Goal: Transaction & Acquisition: Purchase product/service

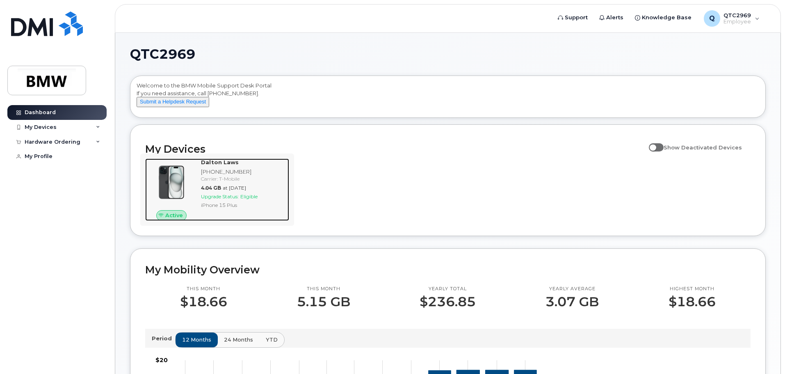
click at [208, 176] on div "[PHONE_NUMBER]" at bounding box center [243, 172] width 85 height 8
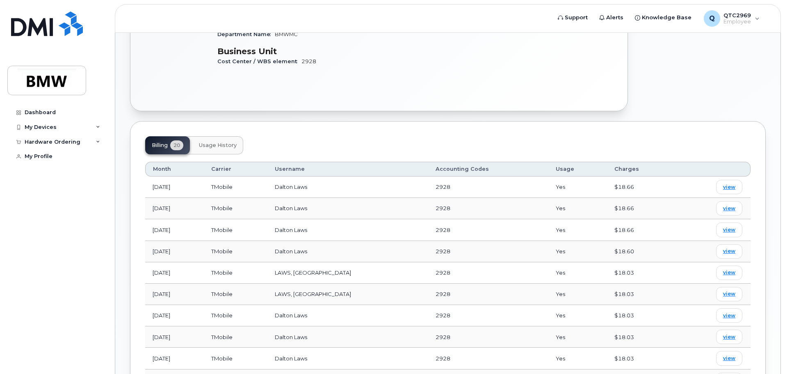
scroll to position [205, 0]
click at [231, 150] on button "Usage History" at bounding box center [217, 146] width 51 height 18
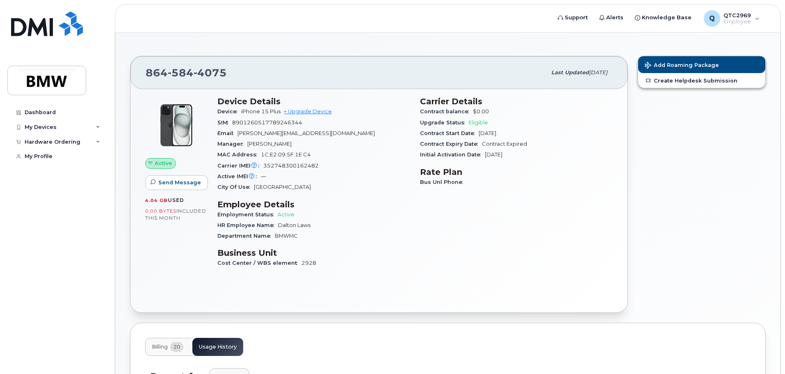
scroll to position [0, 0]
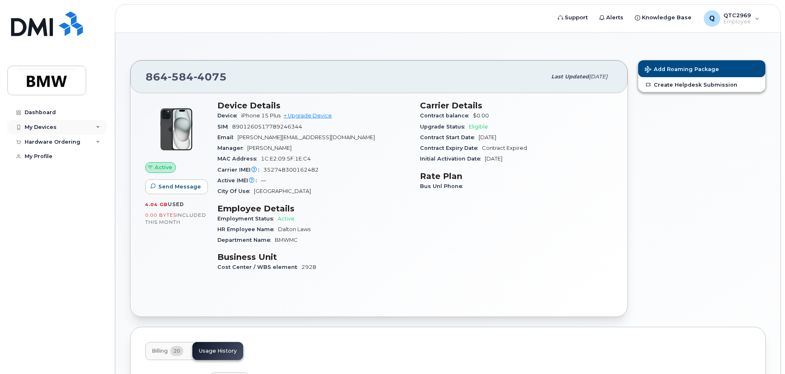
click at [91, 124] on div "My Devices" at bounding box center [56, 127] width 99 height 15
click at [94, 192] on div "Hardware Ordering" at bounding box center [56, 186] width 99 height 15
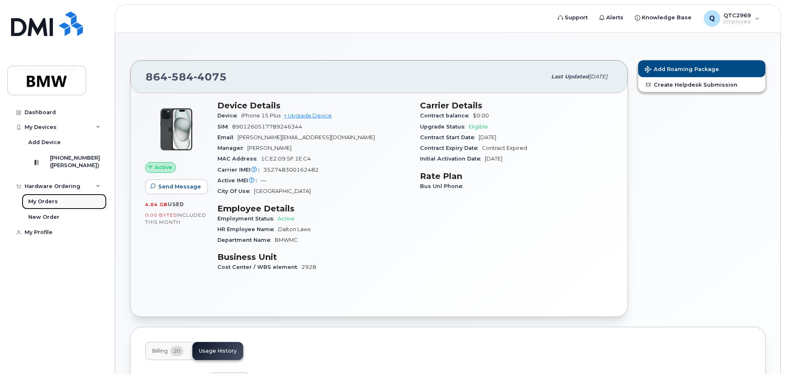
click at [49, 205] on div "My Orders" at bounding box center [43, 201] width 30 height 7
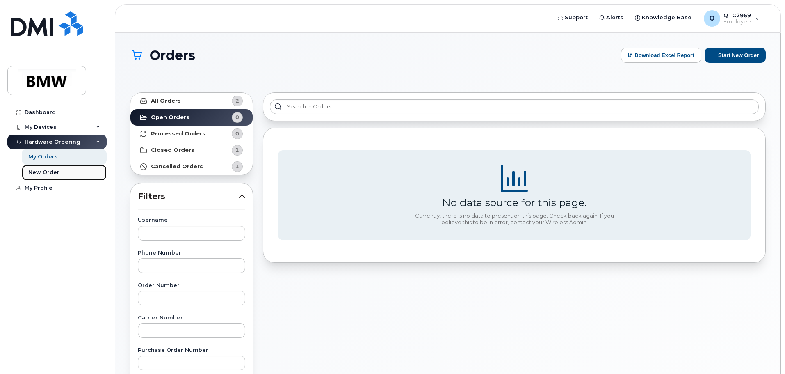
click at [46, 172] on div "New Order" at bounding box center [43, 172] width 31 height 7
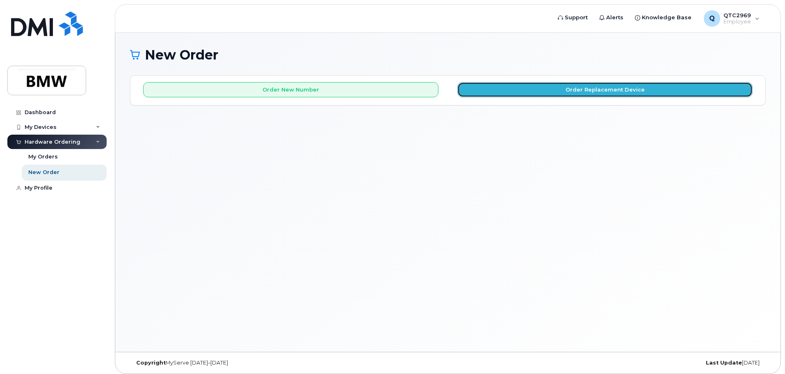
click at [592, 91] on button "Order Replacement Device" at bounding box center [604, 89] width 295 height 15
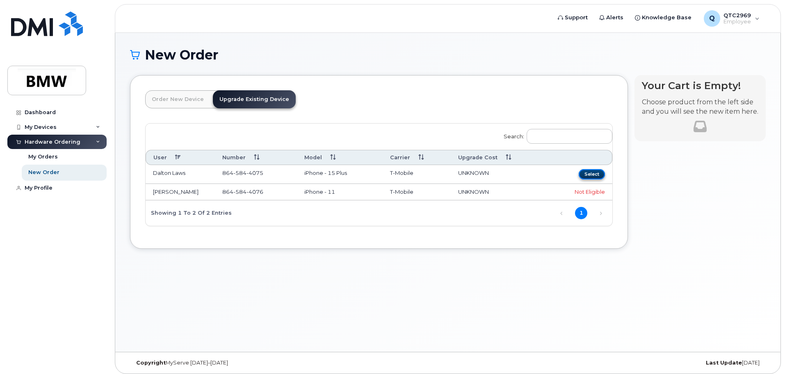
click at [587, 176] on button "Select" at bounding box center [592, 174] width 26 height 10
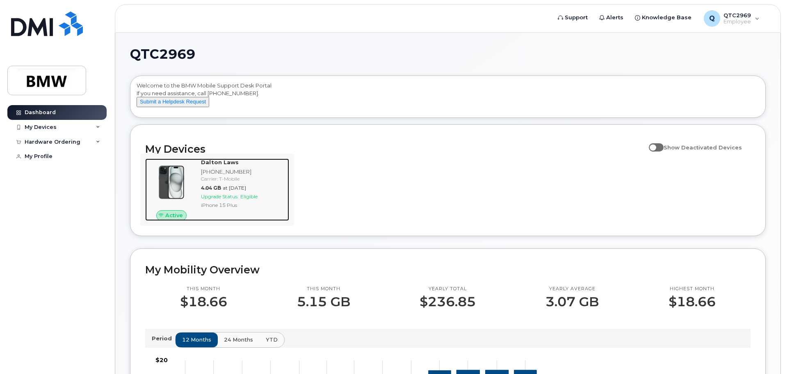
click at [174, 172] on img at bounding box center [171, 181] width 39 height 39
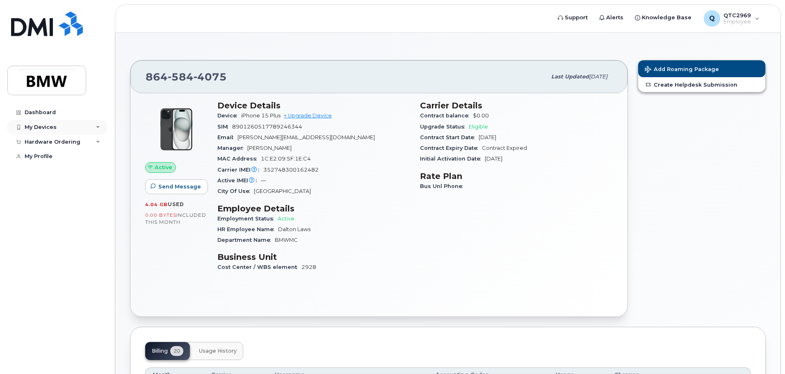
click at [71, 126] on div "My Devices" at bounding box center [56, 127] width 99 height 15
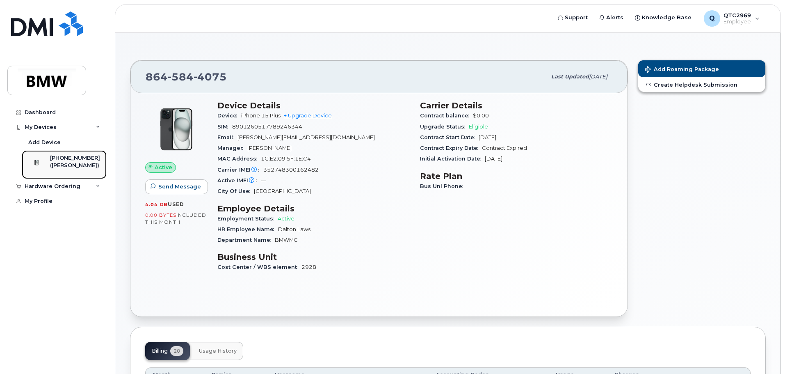
click at [69, 160] on div "[PHONE_NUMBER]" at bounding box center [75, 157] width 50 height 7
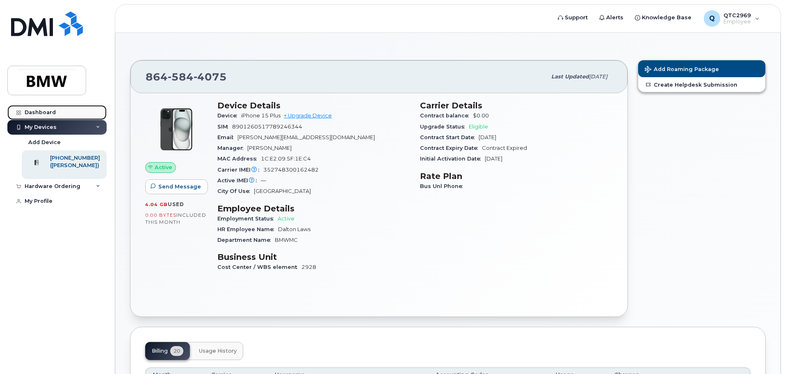
click at [53, 113] on div "Dashboard" at bounding box center [40, 112] width 31 height 7
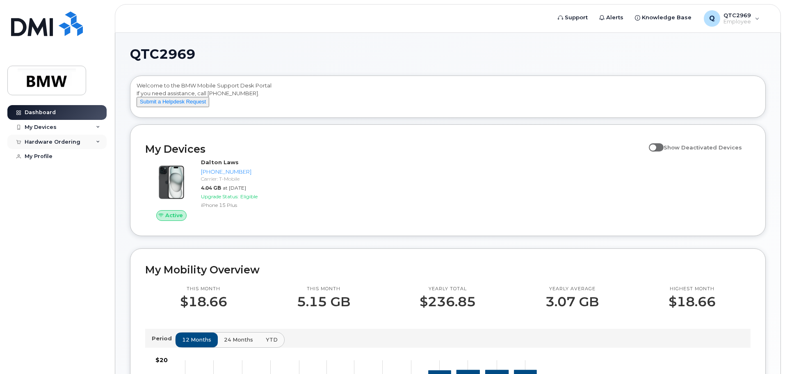
click at [94, 140] on div "Hardware Ordering" at bounding box center [56, 142] width 99 height 15
click at [45, 191] on link "My Profile" at bounding box center [56, 188] width 99 height 15
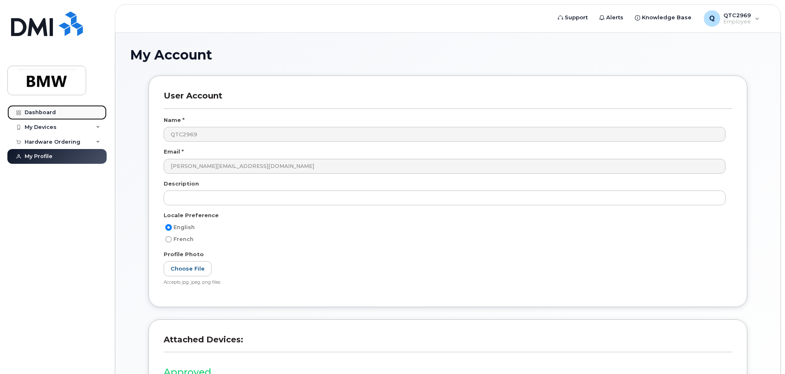
click at [58, 112] on link "Dashboard" at bounding box center [56, 112] width 99 height 15
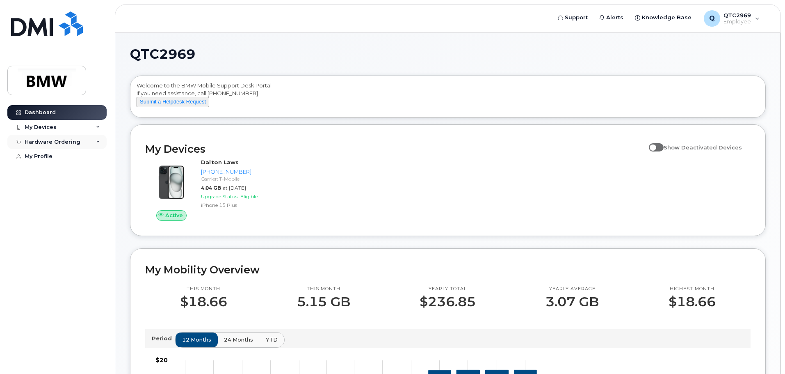
click at [84, 139] on div "Hardware Ordering" at bounding box center [56, 142] width 99 height 15
click at [59, 156] on link "My Orders" at bounding box center [64, 157] width 85 height 16
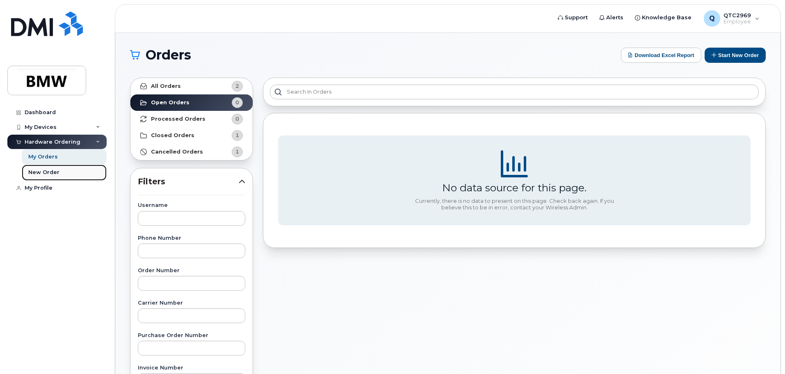
click at [59, 170] on link "New Order" at bounding box center [64, 173] width 85 height 16
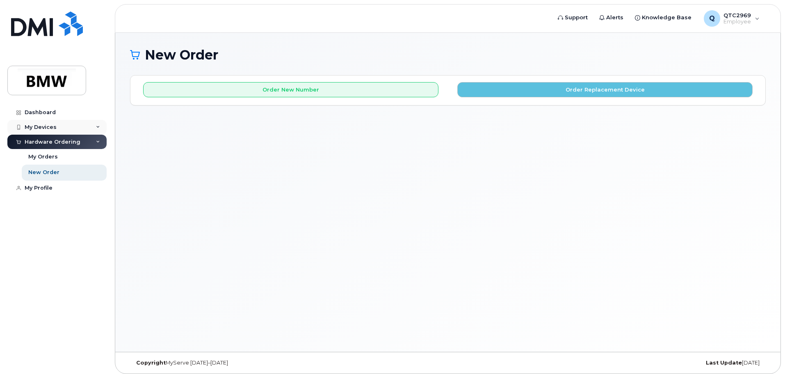
click at [45, 124] on div "My Devices" at bounding box center [41, 127] width 32 height 7
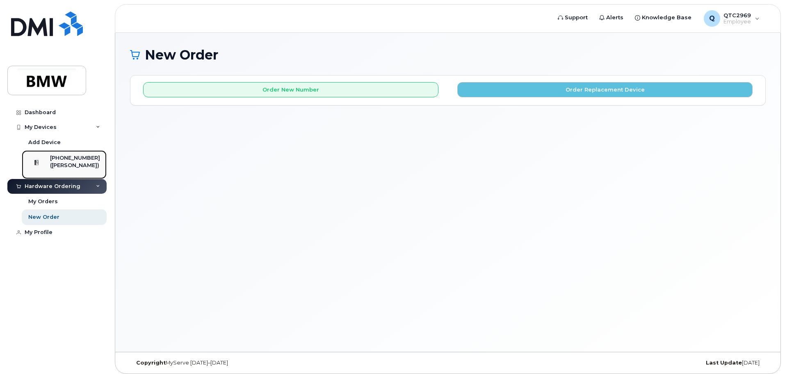
click at [65, 159] on div "[PHONE_NUMBER]" at bounding box center [75, 157] width 50 height 7
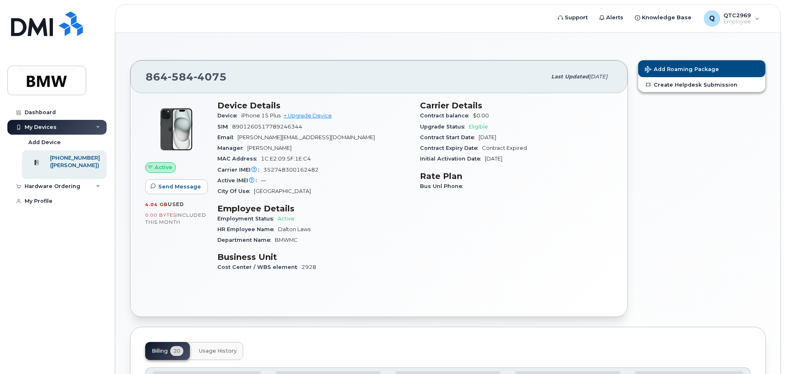
click at [59, 126] on div "My Devices" at bounding box center [56, 127] width 99 height 15
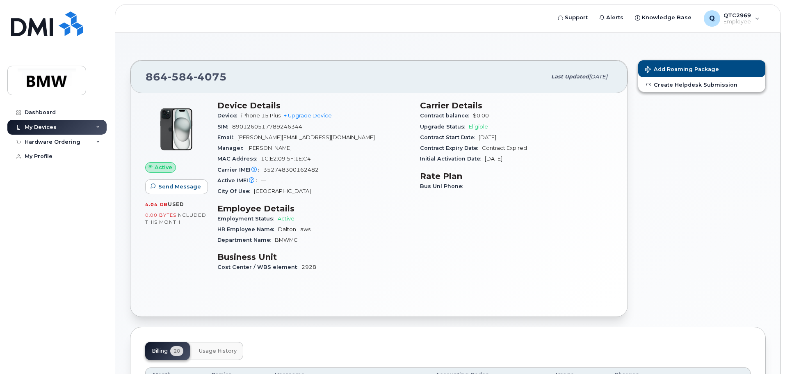
click at [183, 137] on img at bounding box center [176, 129] width 49 height 49
click at [72, 112] on link "Dashboard" at bounding box center [56, 112] width 99 height 15
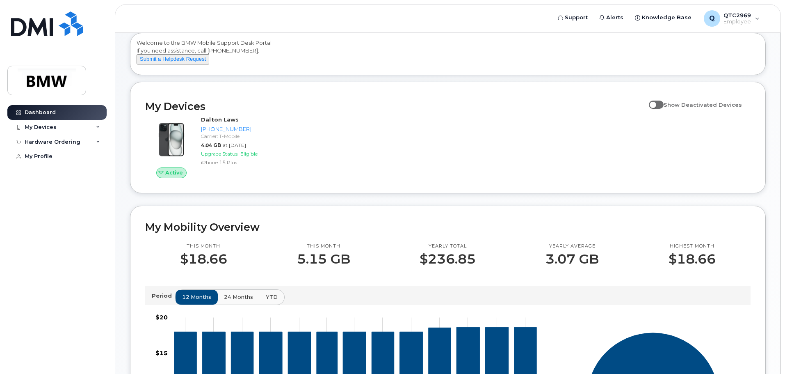
scroll to position [41, 0]
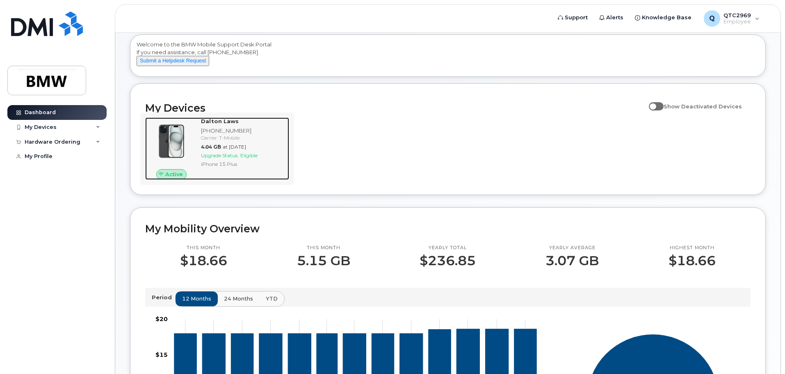
click at [218, 141] on div "Carrier: T-Mobile" at bounding box center [243, 137] width 85 height 7
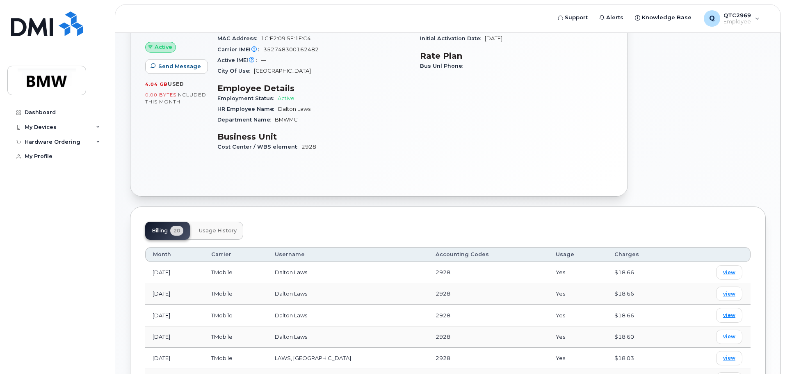
scroll to position [82, 0]
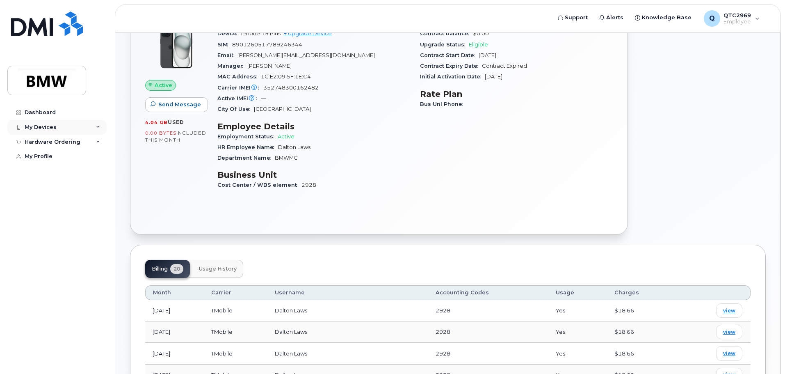
click at [98, 123] on div "My Devices" at bounding box center [56, 127] width 99 height 15
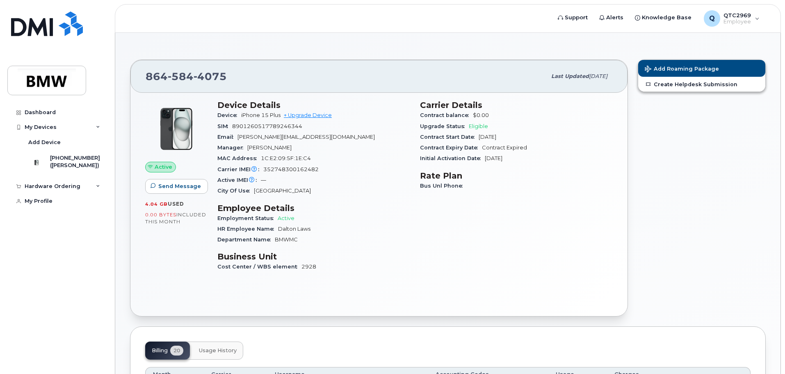
scroll to position [0, 0]
